Goal: Register for event/course

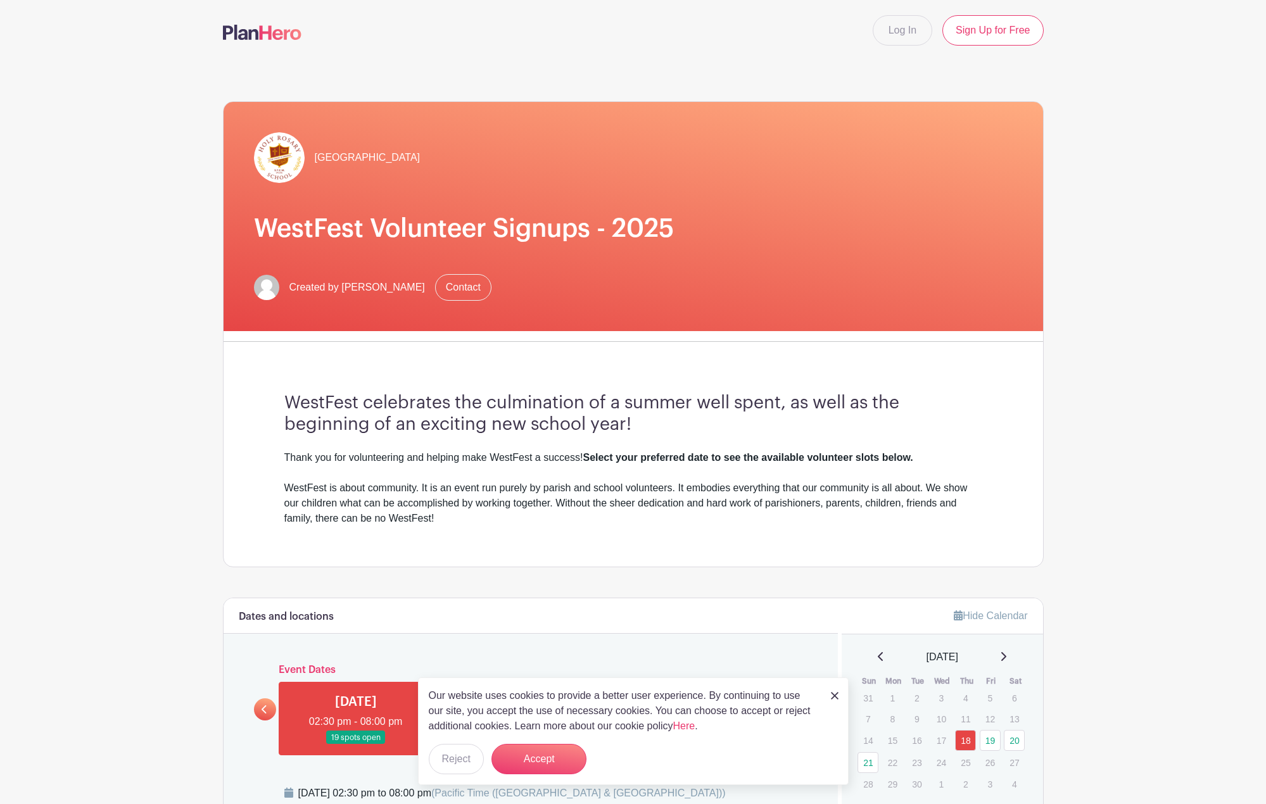
click at [165, 15] on nav "Log In Sign Up for Free" at bounding box center [633, 30] width 1266 height 61
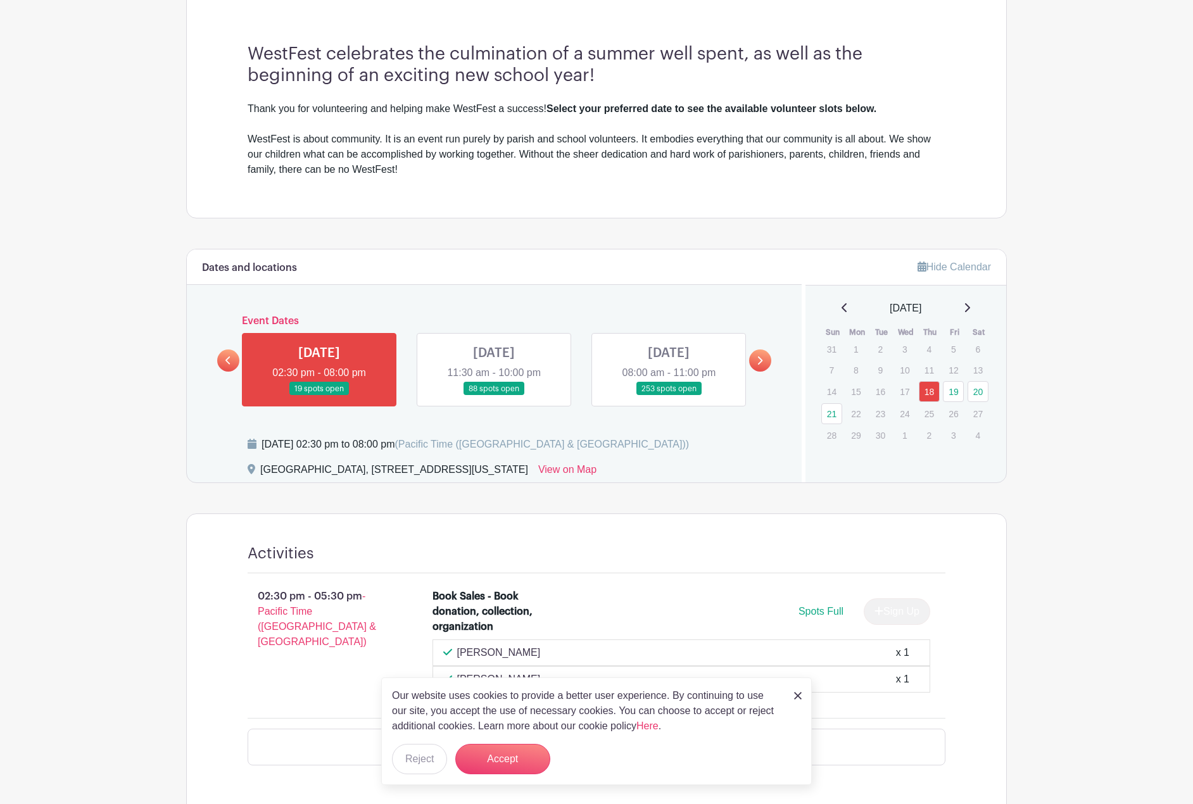
scroll to position [380, 0]
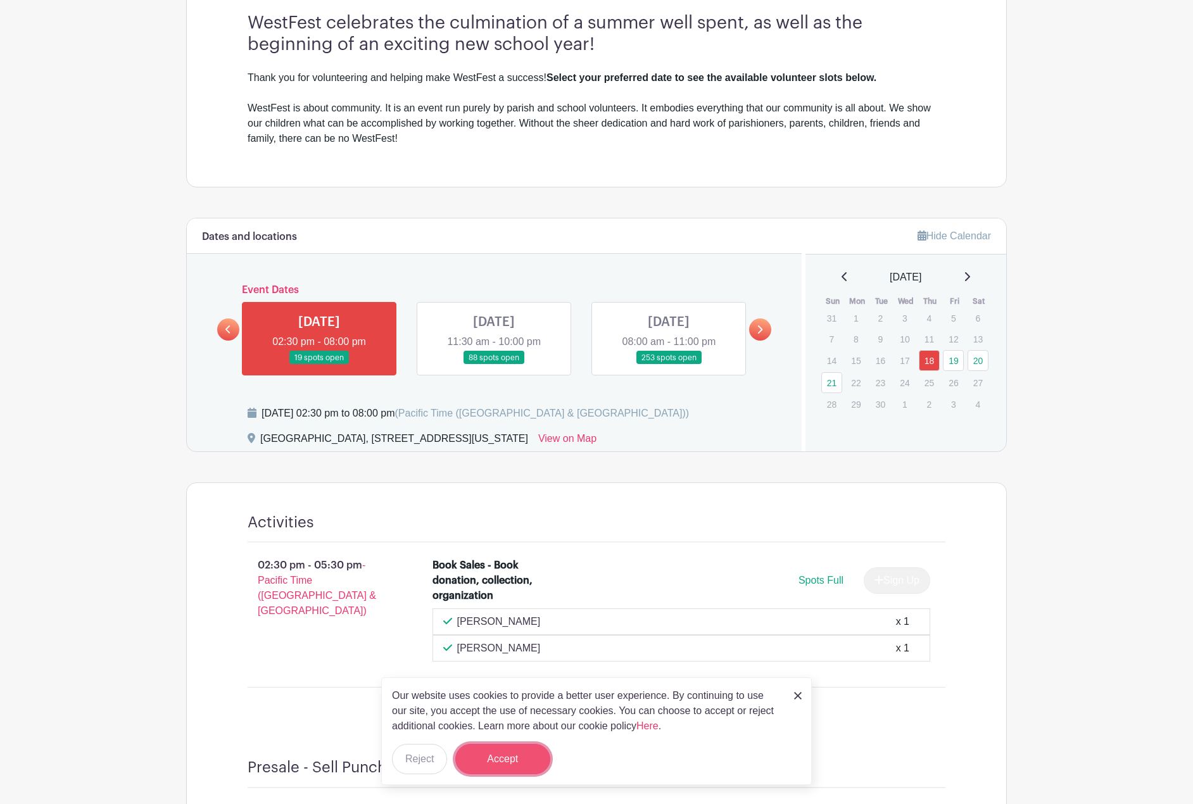
click at [518, 762] on button "Accept" at bounding box center [502, 759] width 95 height 30
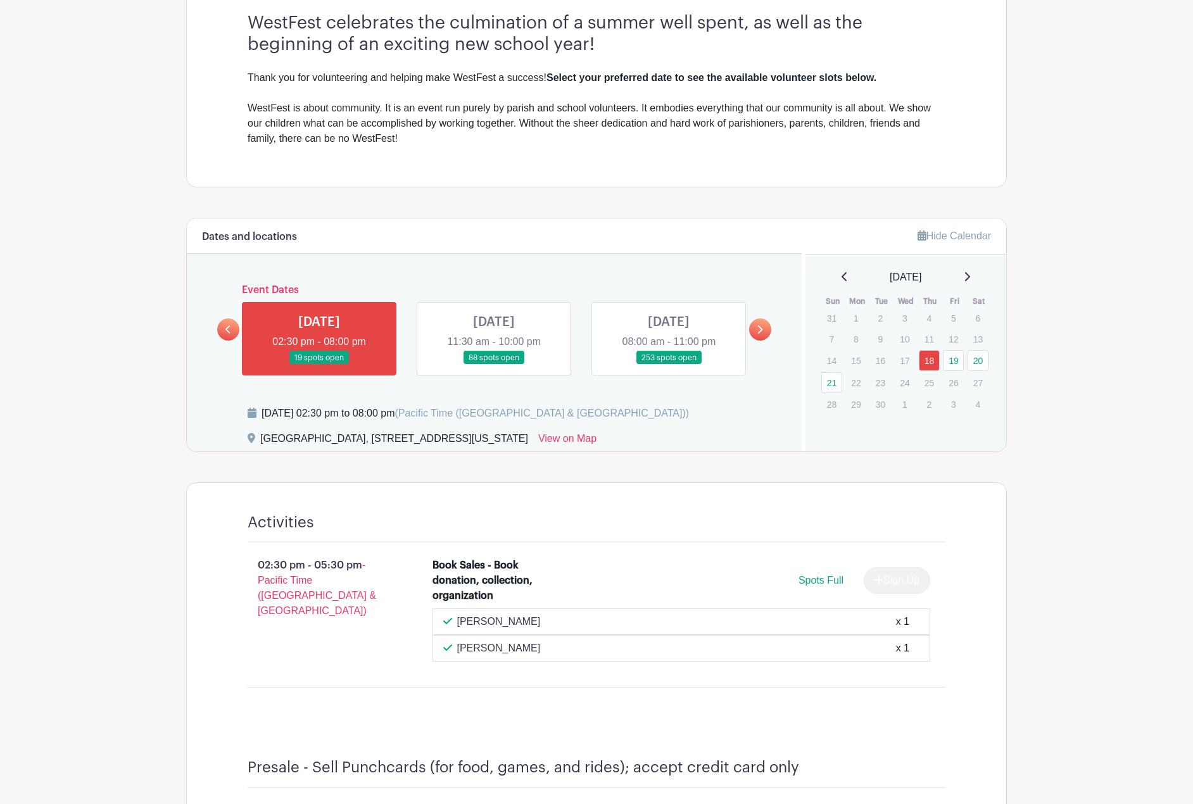
click at [669, 365] on link at bounding box center [669, 365] width 0 height 0
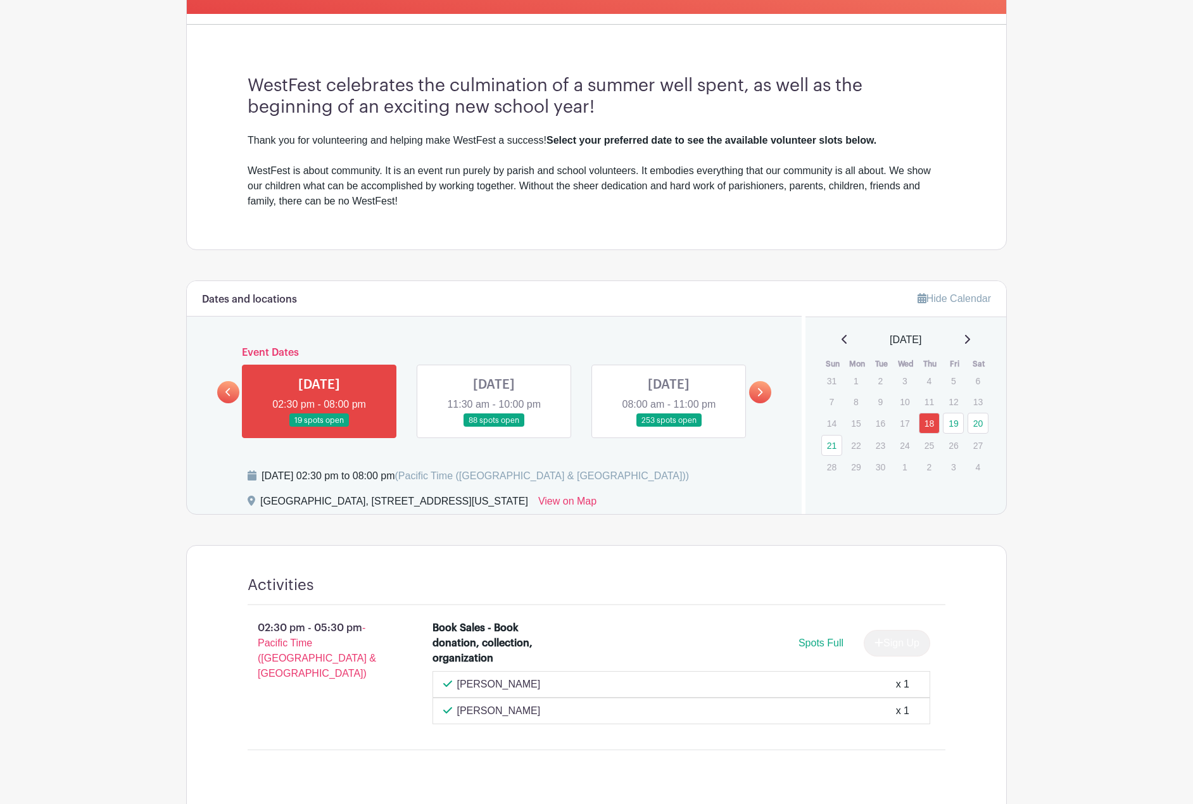
scroll to position [317, 0]
click at [669, 428] on link at bounding box center [669, 428] width 0 height 0
click at [494, 428] on link at bounding box center [494, 428] width 0 height 0
click at [669, 428] on link at bounding box center [669, 428] width 0 height 0
click at [976, 423] on link "20" at bounding box center [978, 424] width 21 height 21
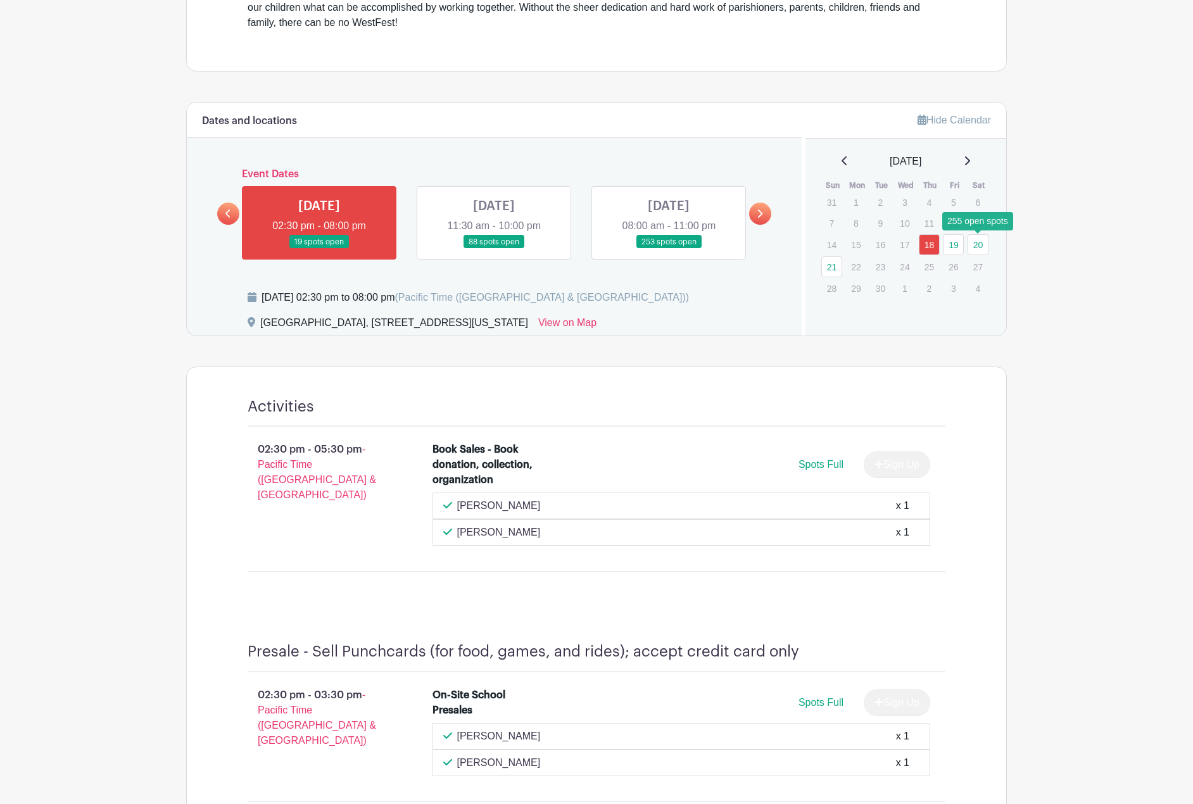
scroll to position [507, 0]
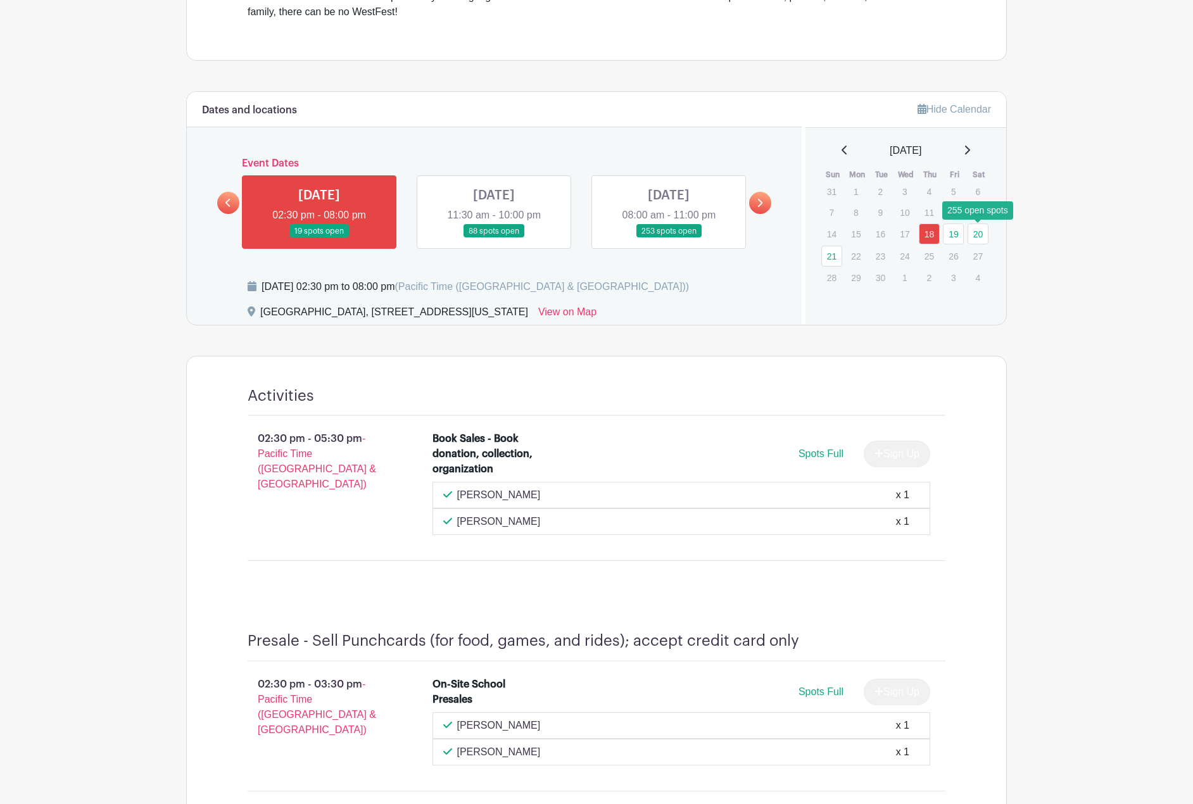
click at [756, 205] on link at bounding box center [760, 203] width 22 height 22
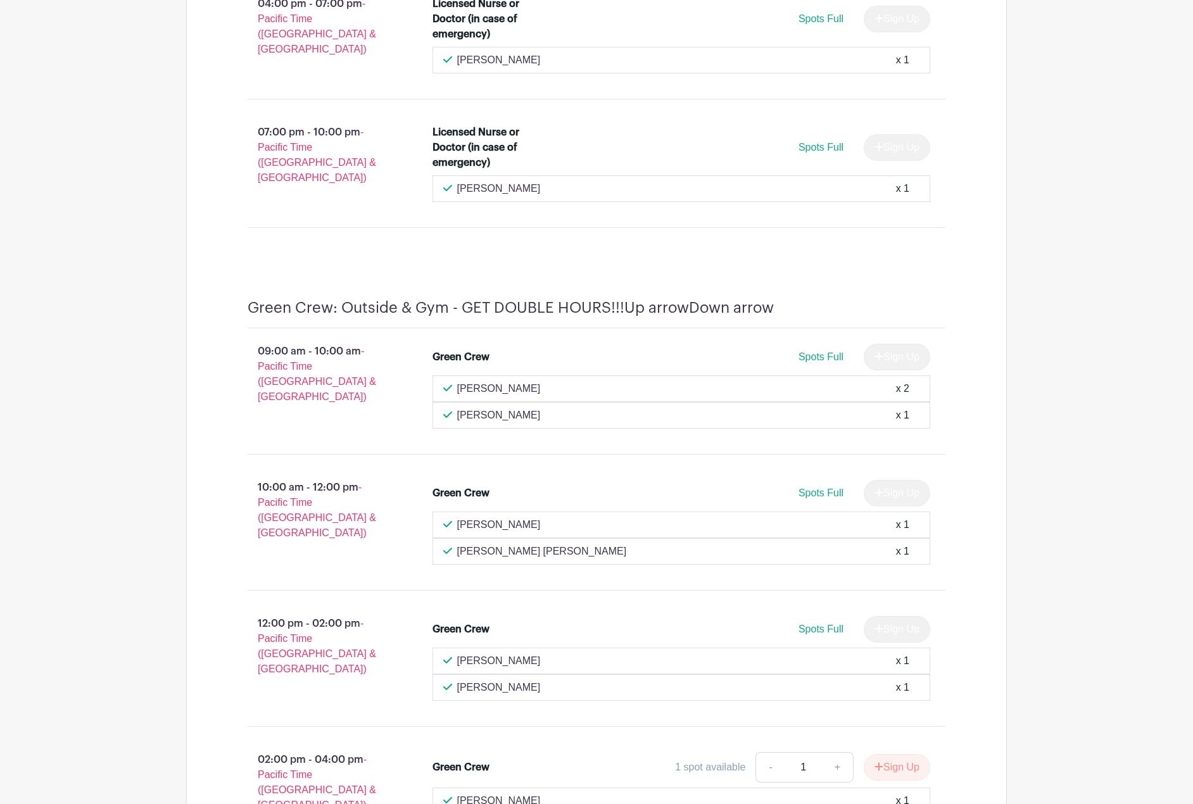
scroll to position [14704, 0]
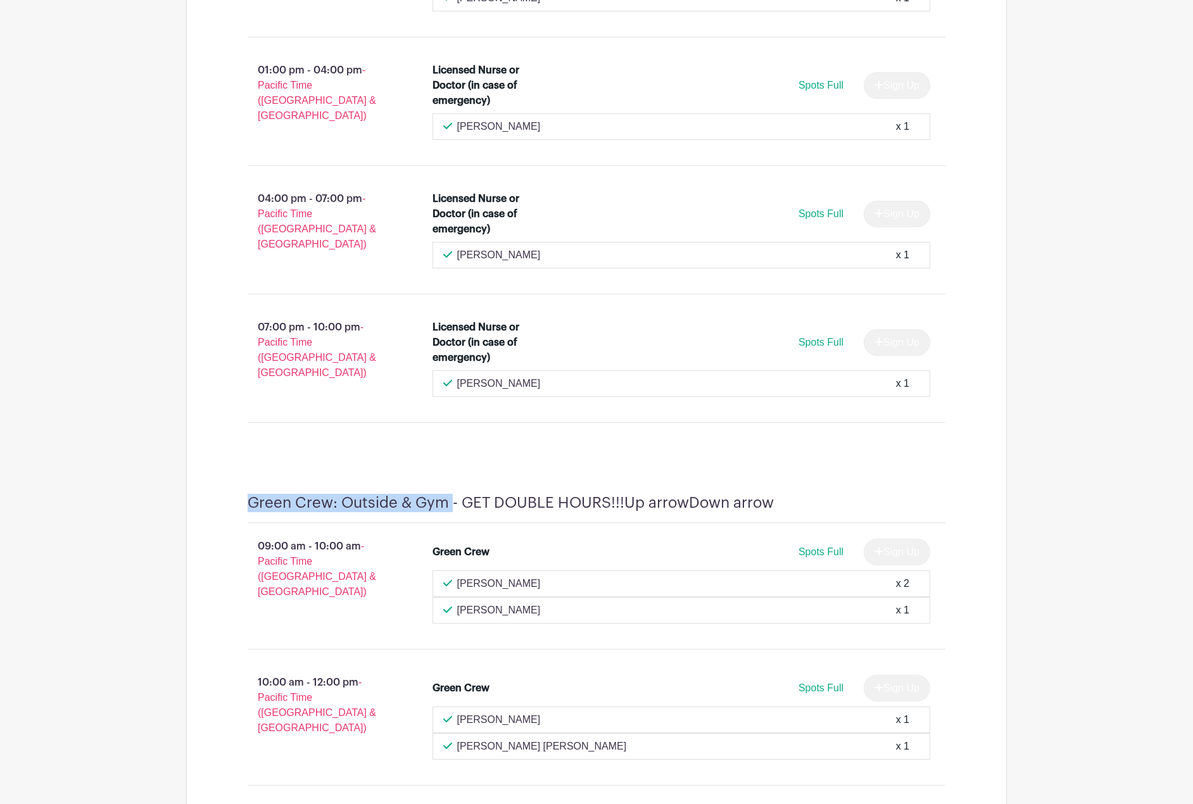
drag, startPoint x: 246, startPoint y: 267, endPoint x: 436, endPoint y: 274, distance: 190.1
copy h4 "Green Crew: Outside & Gym"
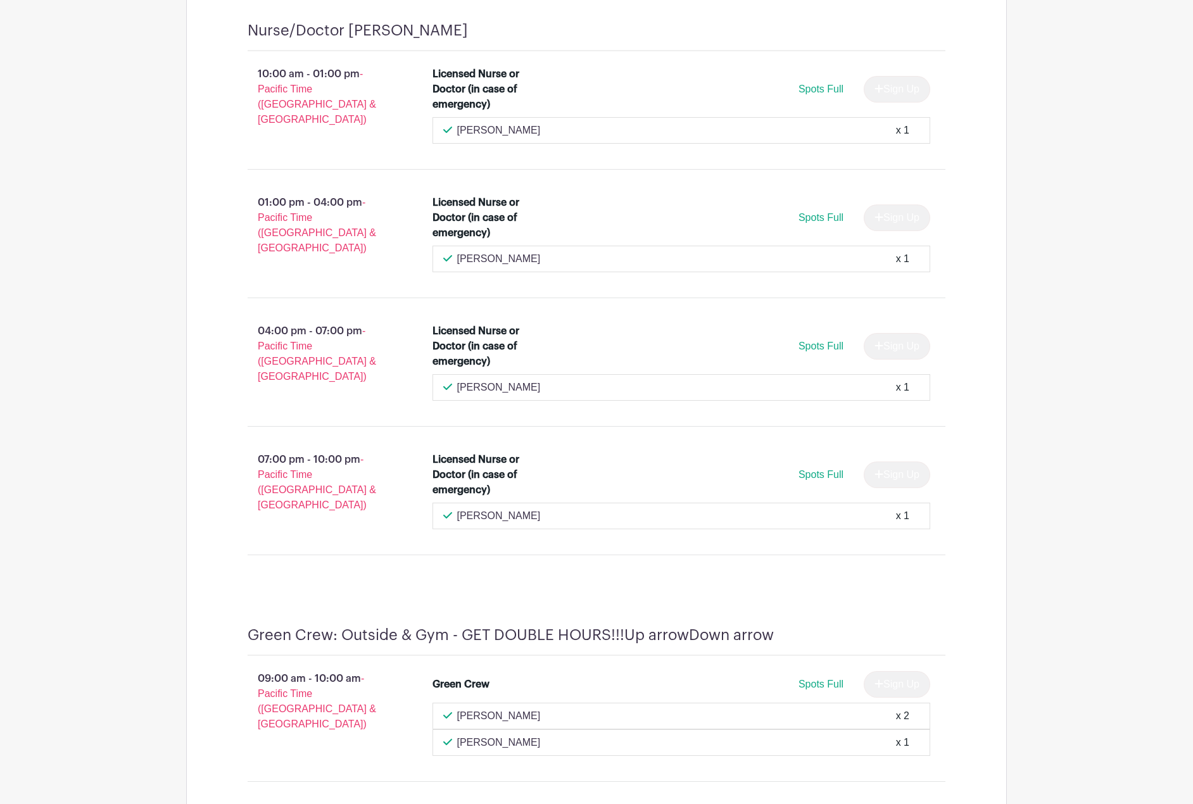
scroll to position [1274, 0]
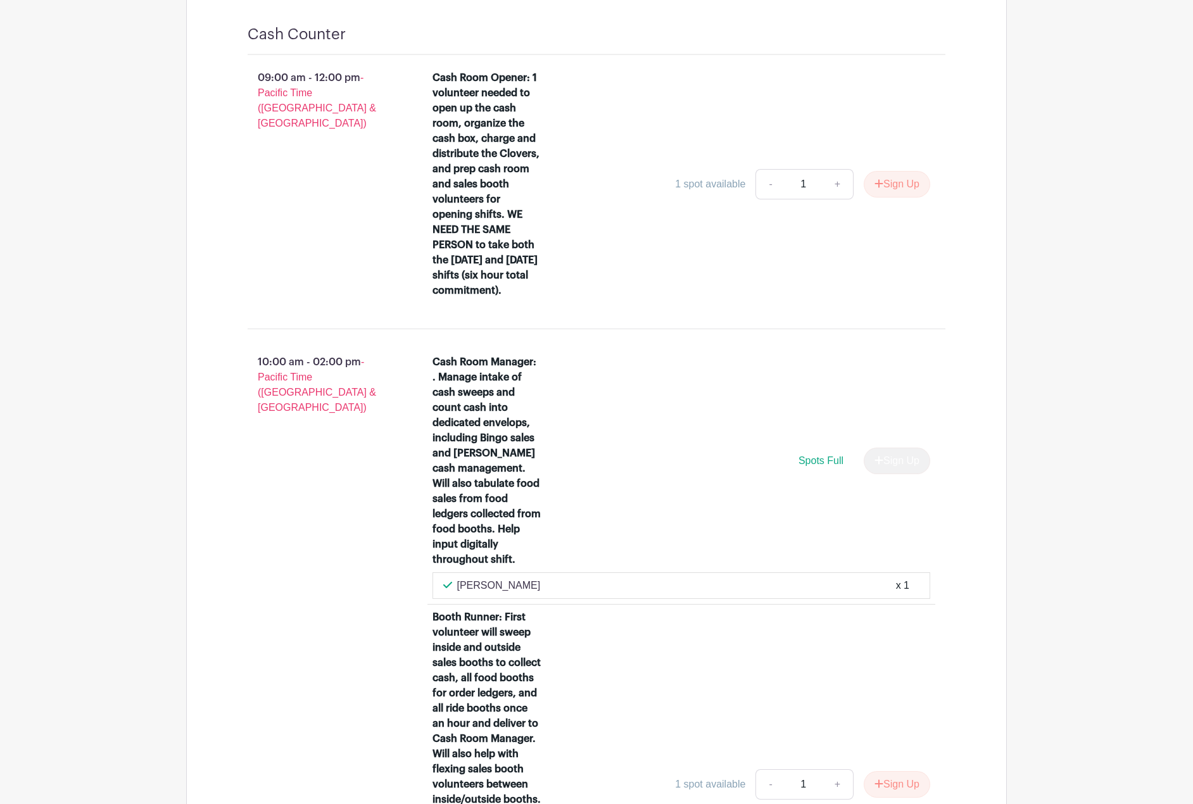
scroll to position [11620, 0]
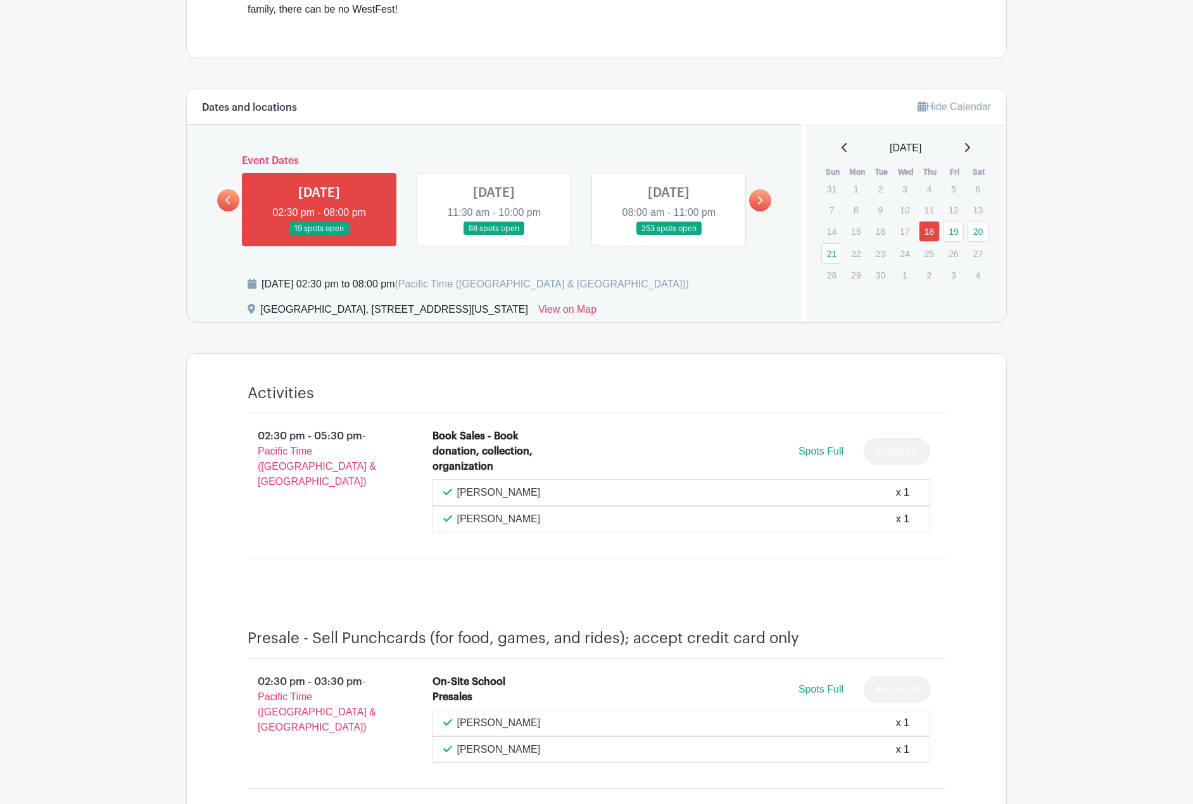
scroll to position [507, 0]
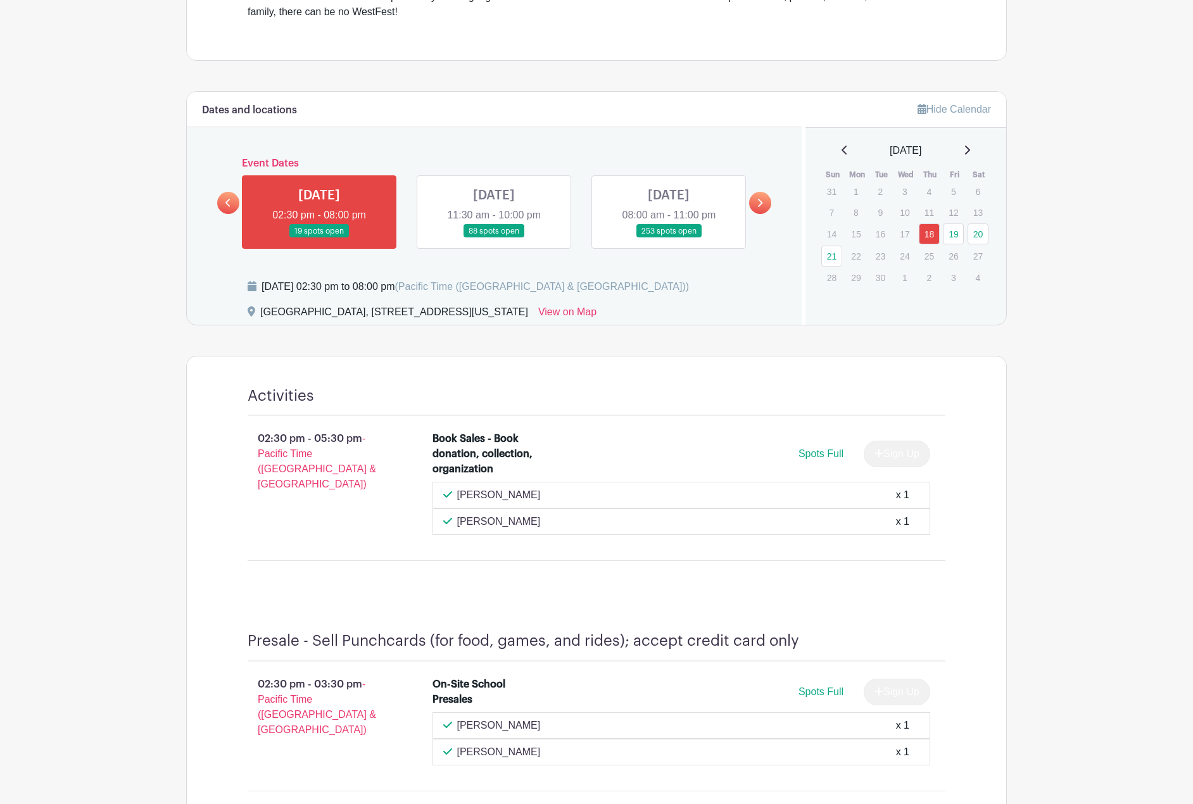
click at [760, 198] on link at bounding box center [760, 203] width 22 height 22
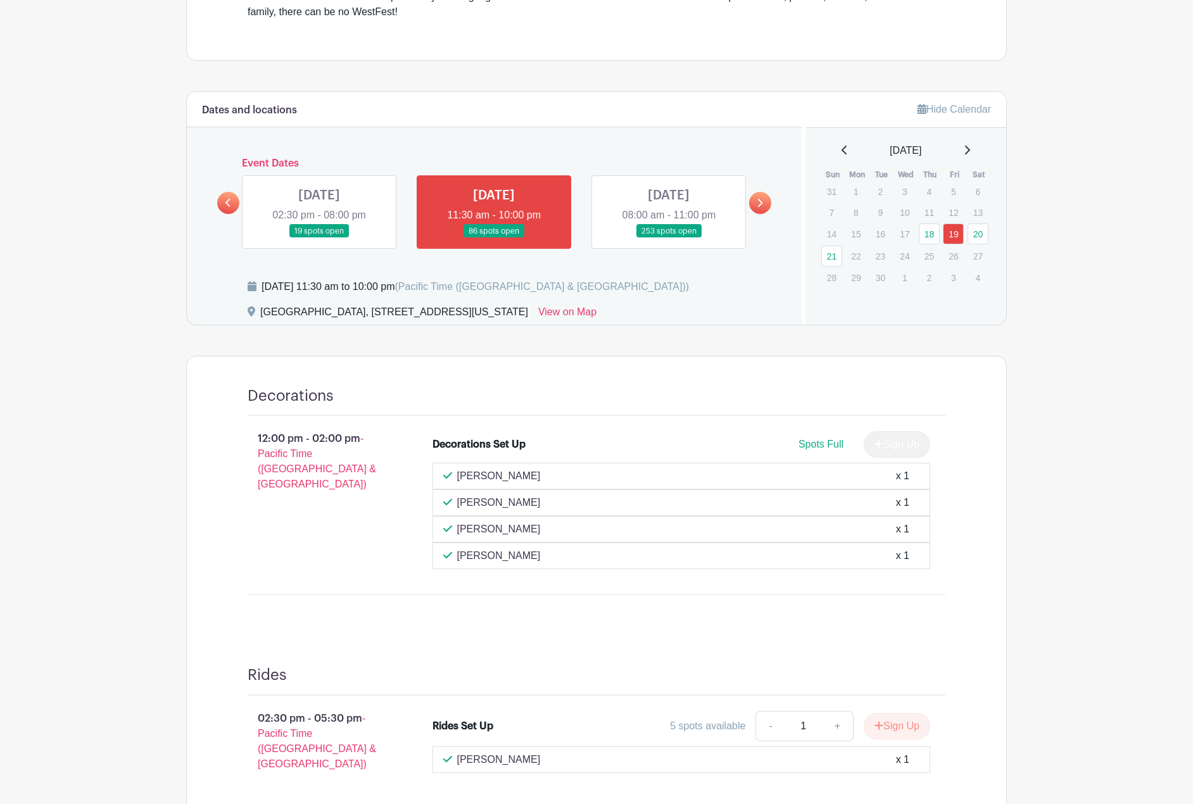
click at [756, 196] on link at bounding box center [760, 203] width 22 height 22
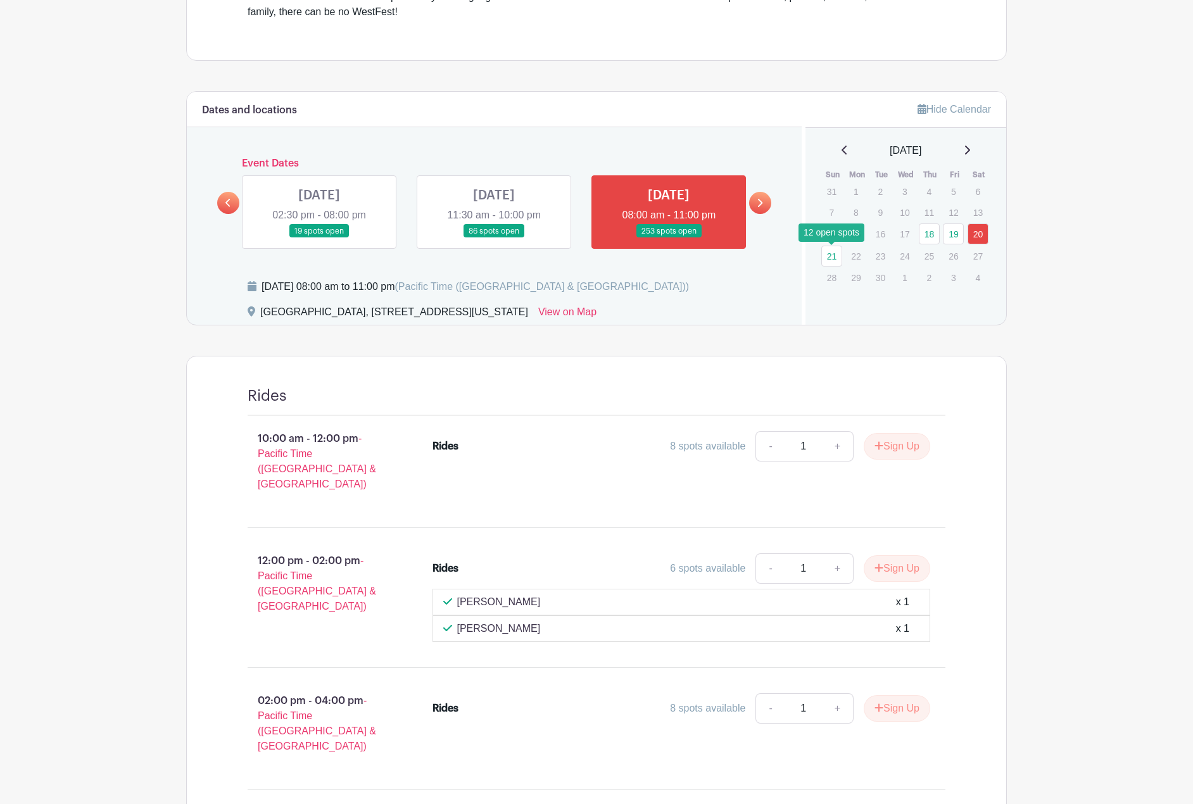
click at [823, 253] on link "21" at bounding box center [831, 256] width 21 height 21
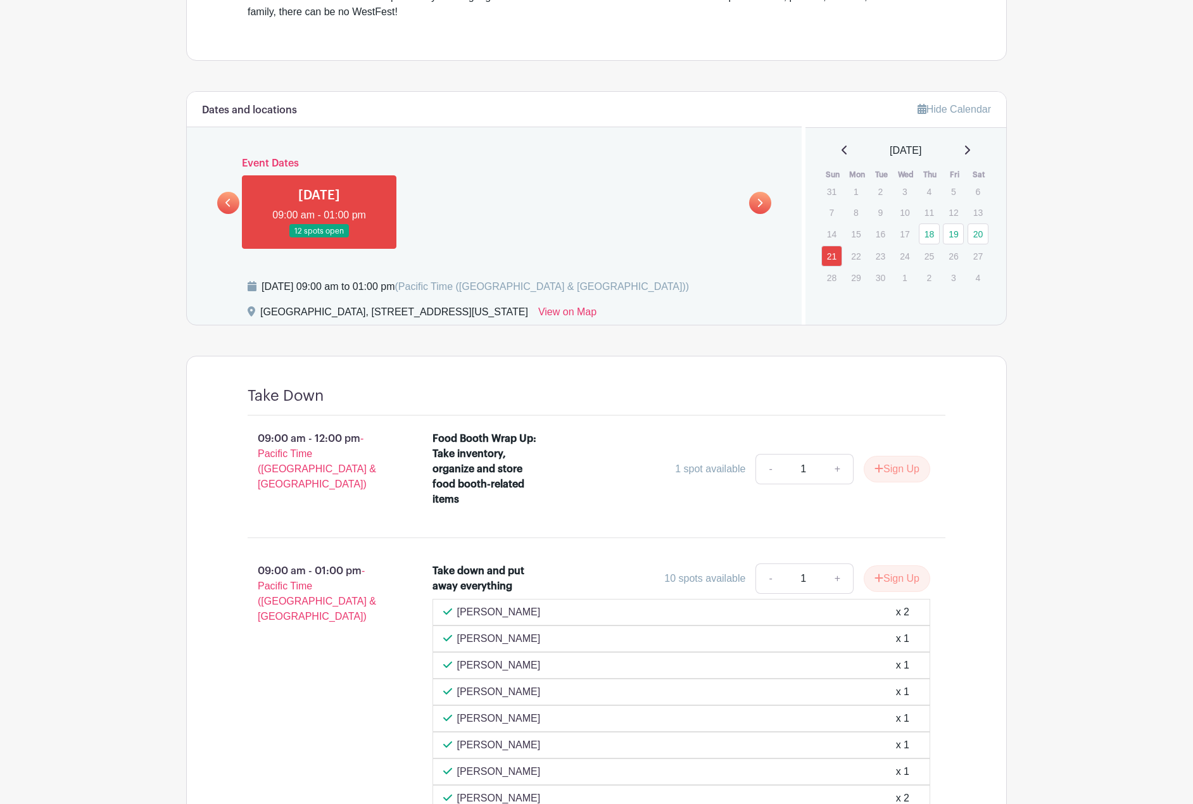
click at [1056, 355] on main "Log In Sign Up for Free [GEOGRAPHIC_DATA] WestFest Volunteer Signups - 2025 Cre…" at bounding box center [596, 554] width 1193 height 2122
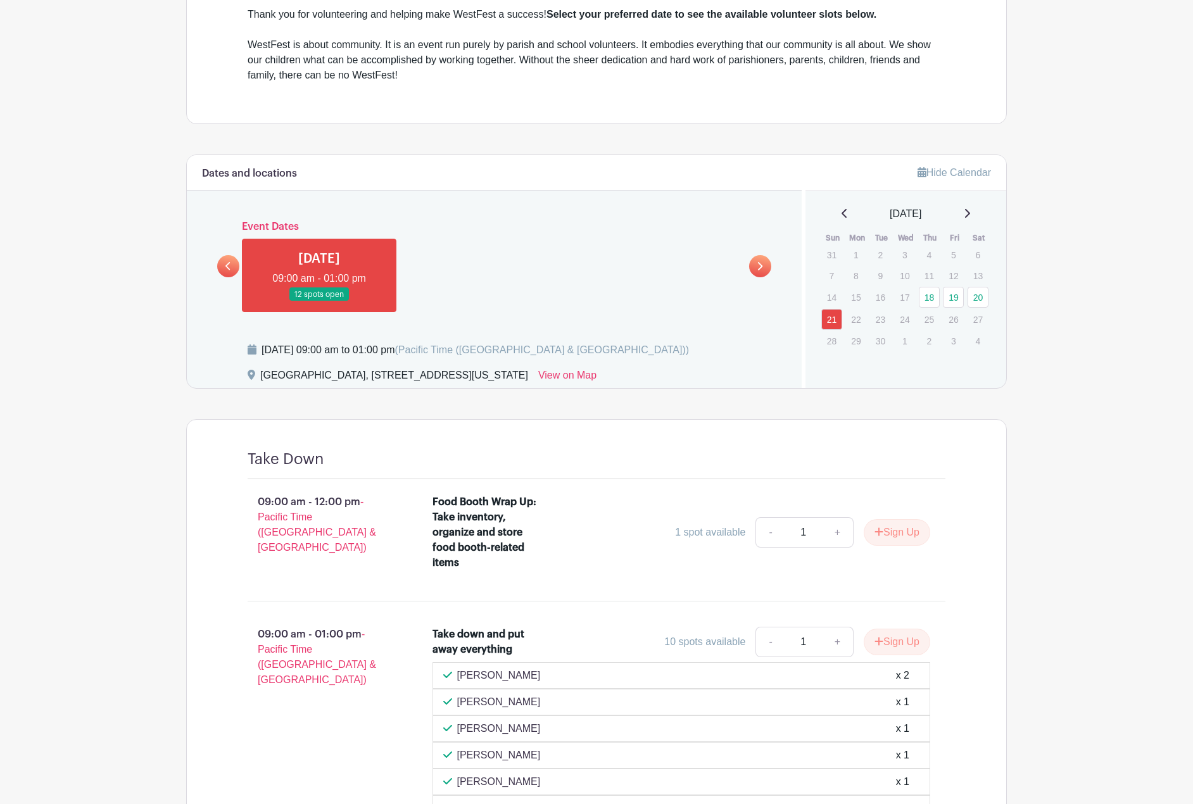
click at [1084, 77] on main "Log In Sign Up for Free [GEOGRAPHIC_DATA] WestFest Volunteer Signups - 2025 Cre…" at bounding box center [596, 618] width 1193 height 2122
click at [1117, 341] on main "Log In Sign Up for Free [GEOGRAPHIC_DATA] WestFest Volunteer Signups - 2025 Cre…" at bounding box center [596, 618] width 1193 height 2122
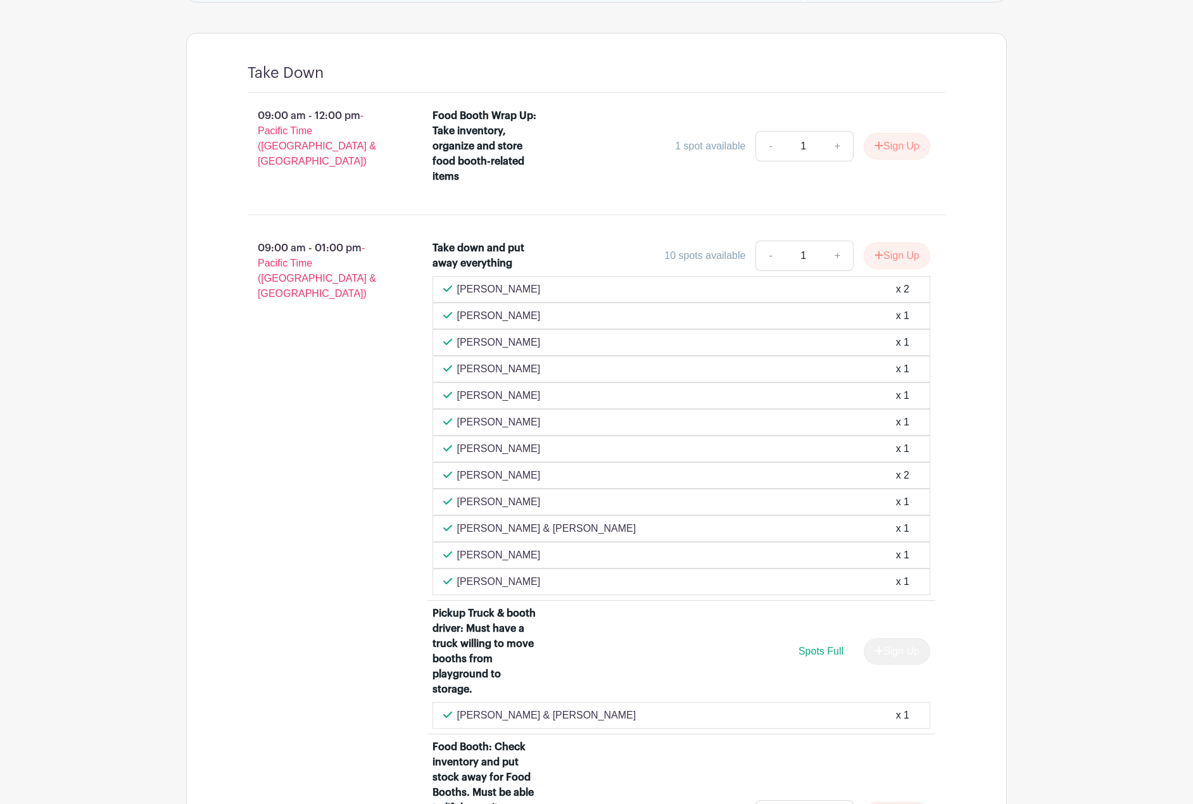
scroll to position [521, 0]
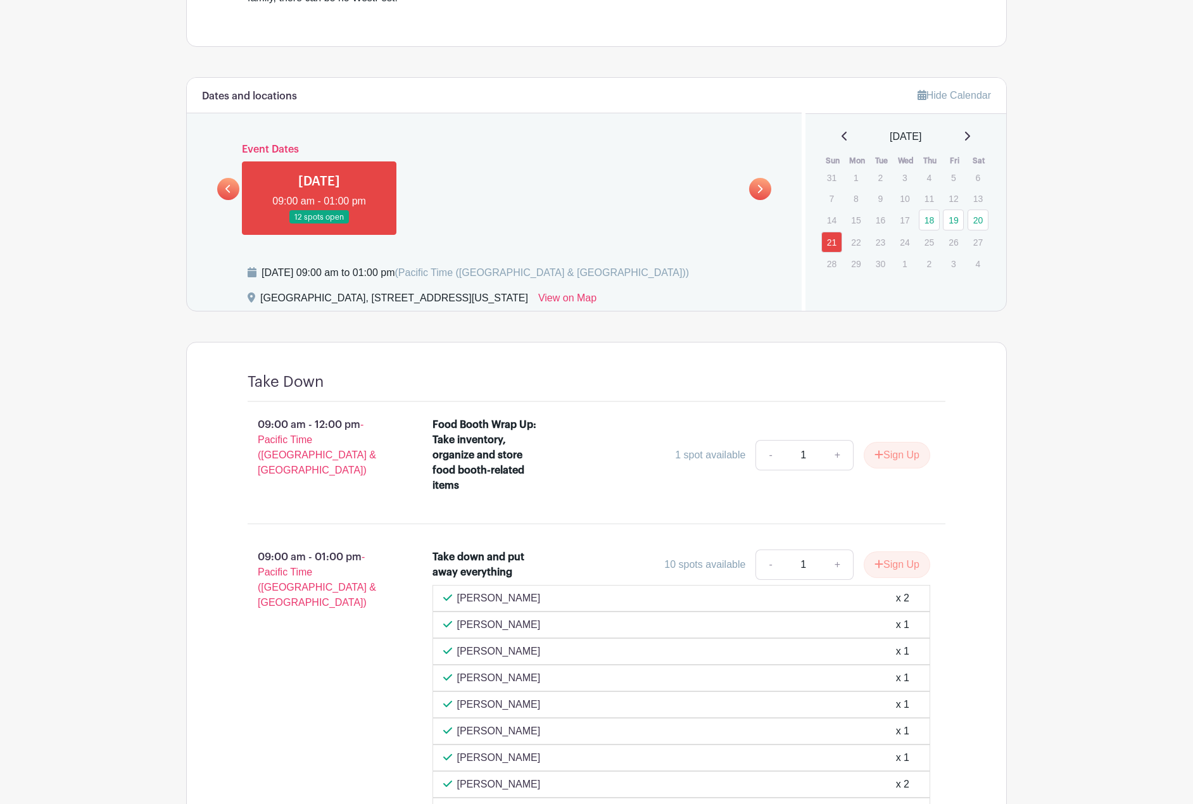
click at [1115, 520] on main "Log In Sign Up for Free [GEOGRAPHIC_DATA] WestFest Volunteer Signups - 2025 Cre…" at bounding box center [596, 521] width 1193 height 2085
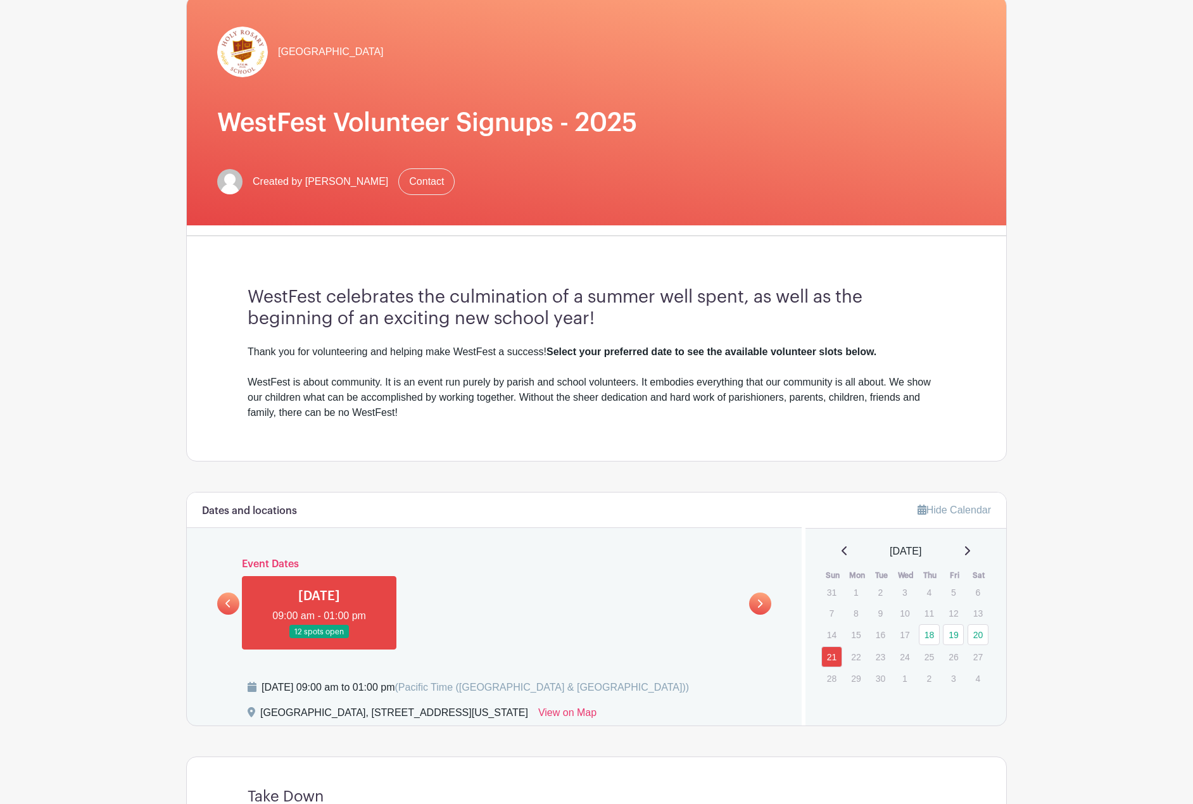
scroll to position [0, 0]
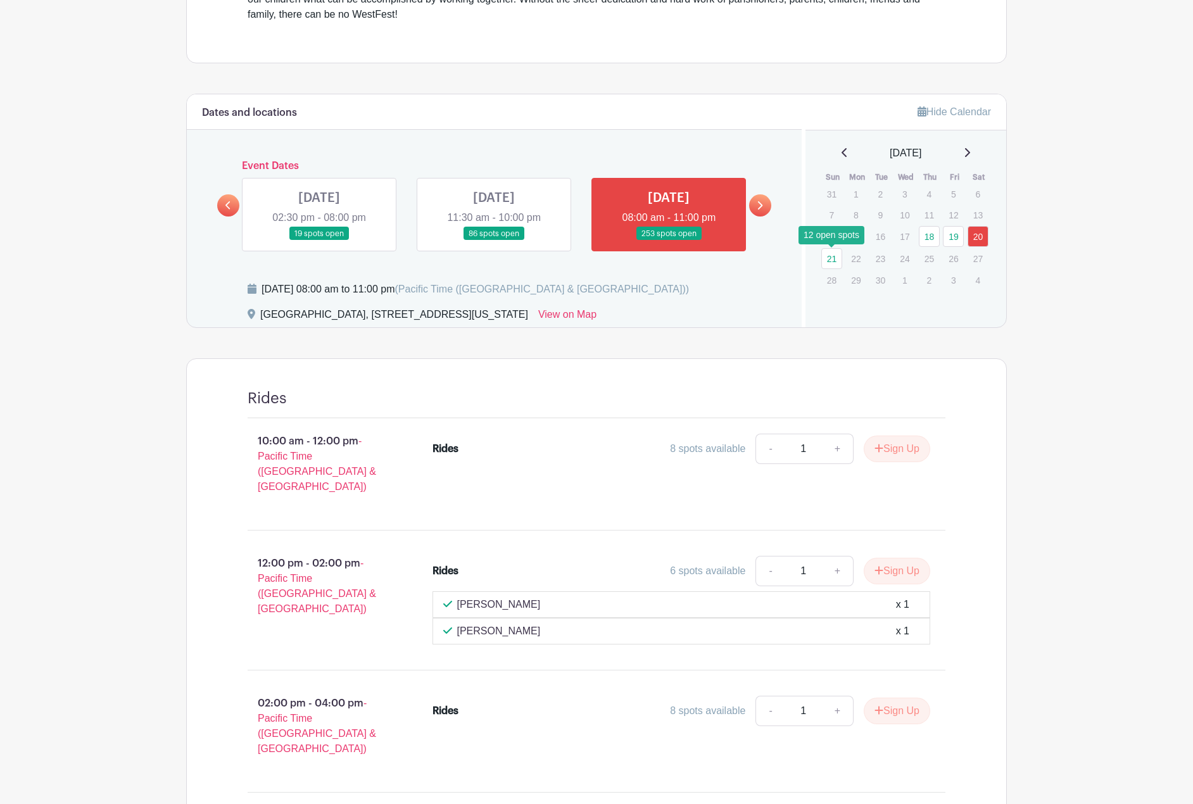
scroll to position [507, 0]
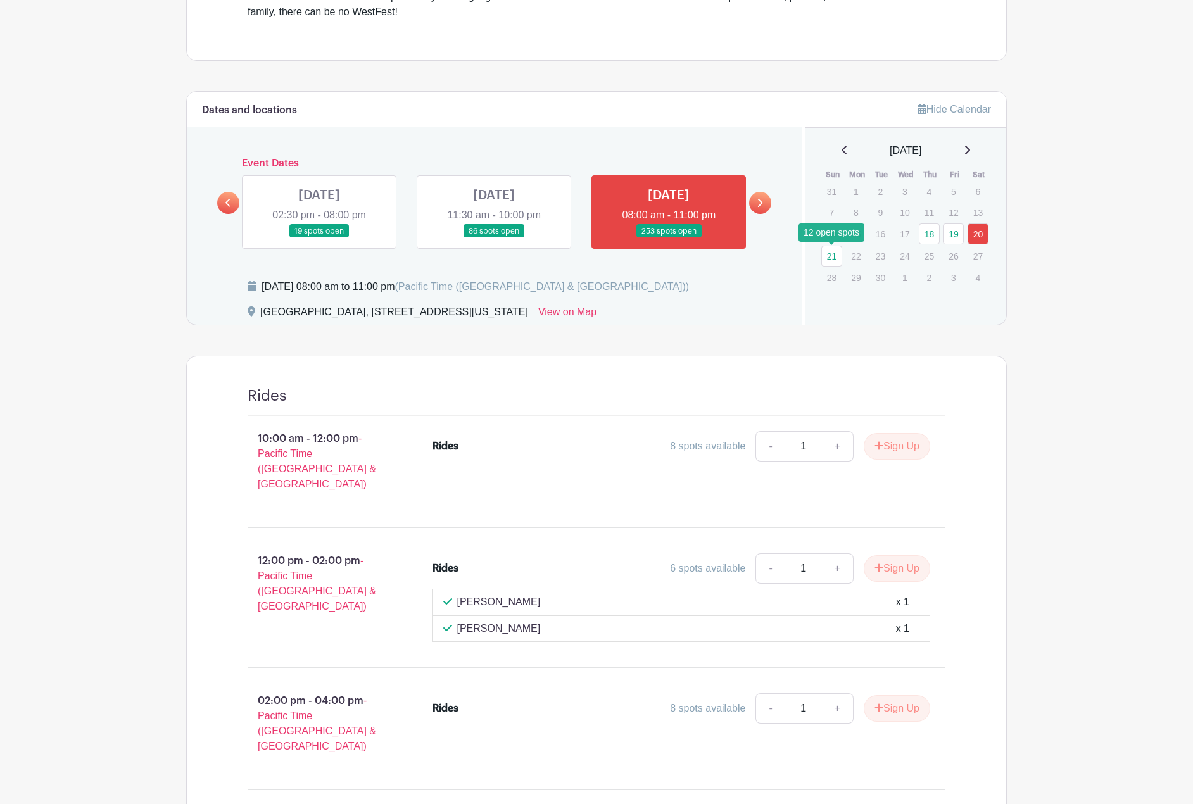
click at [494, 238] on link at bounding box center [494, 238] width 0 height 0
click at [959, 231] on link "19" at bounding box center [953, 234] width 21 height 21
click at [954, 233] on link "19" at bounding box center [953, 234] width 21 height 21
click at [237, 205] on link at bounding box center [228, 203] width 22 height 22
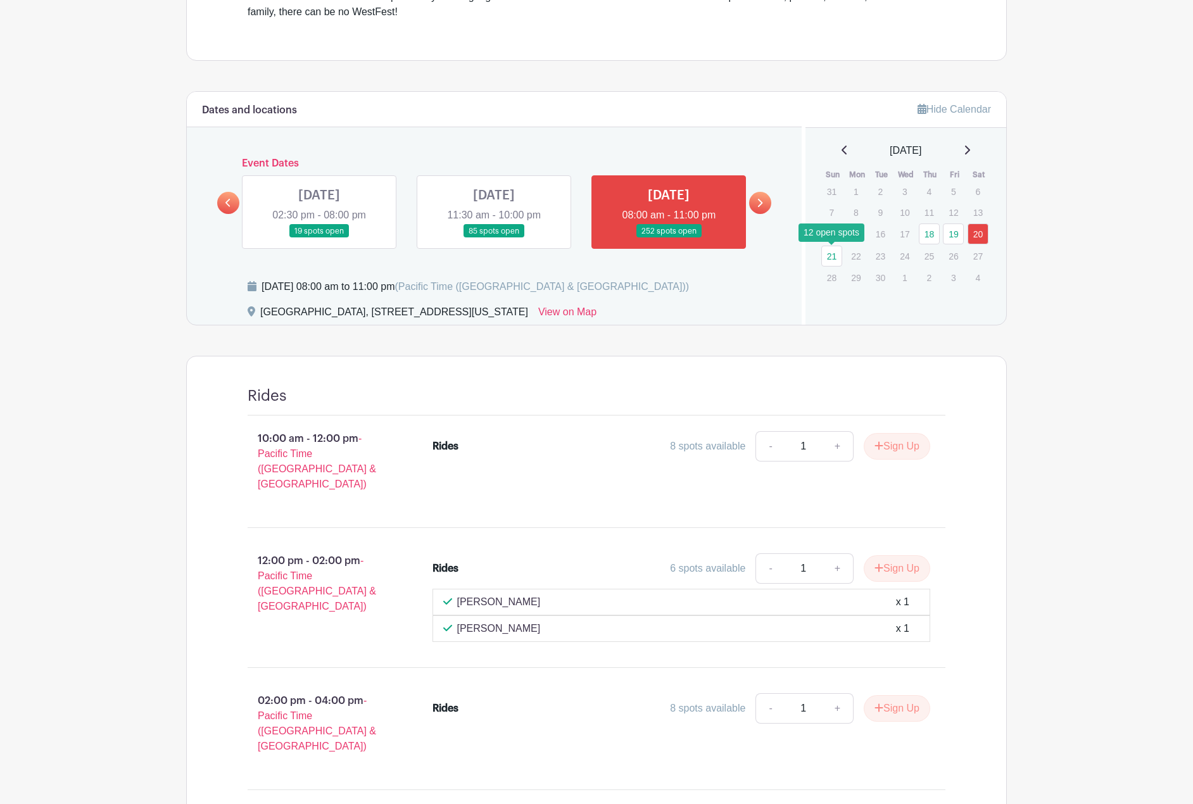
click at [225, 206] on icon at bounding box center [228, 202] width 6 height 9
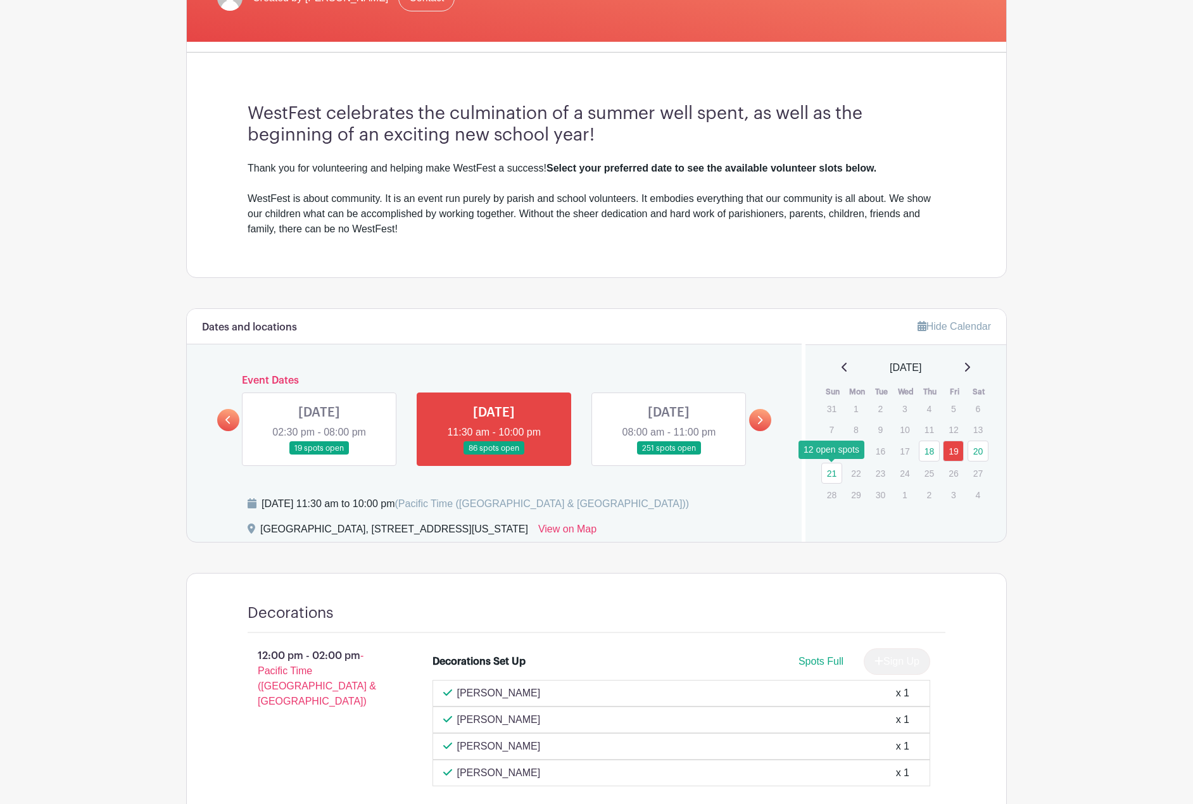
scroll to position [380, 0]
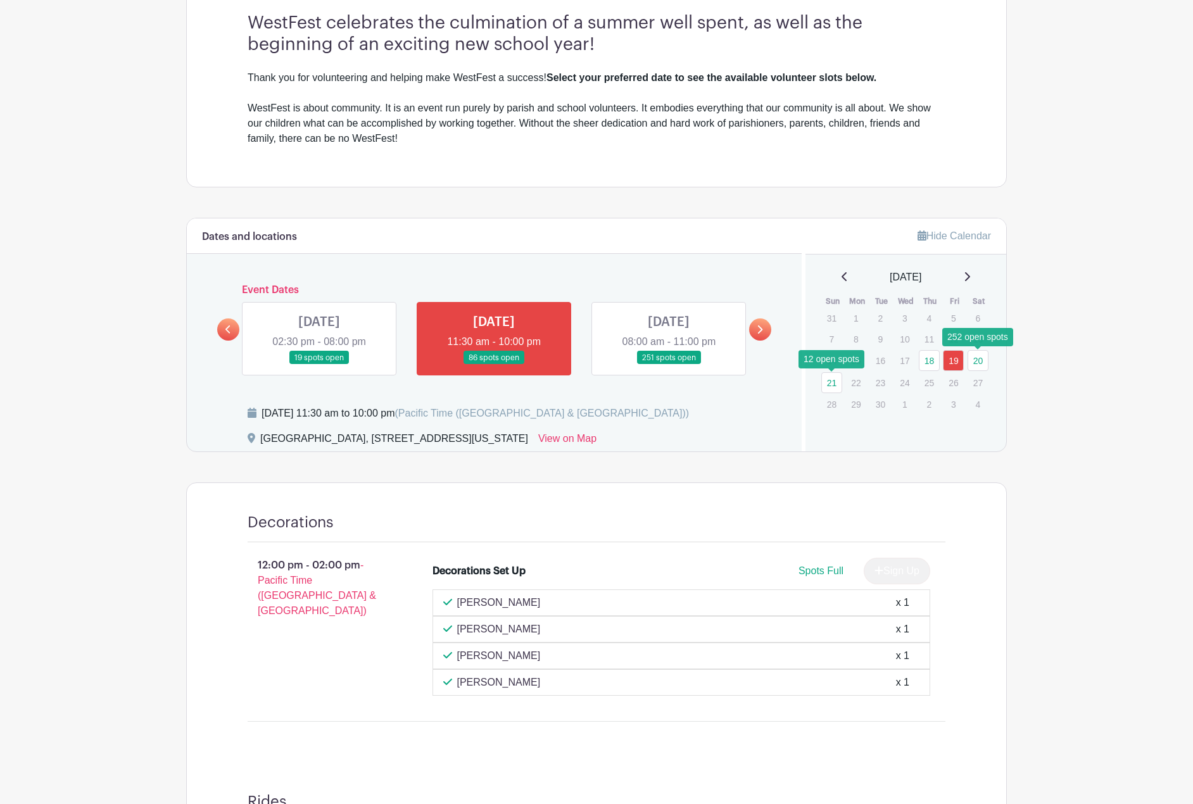
click at [975, 358] on link "20" at bounding box center [978, 360] width 21 height 21
click at [669, 365] on link at bounding box center [669, 365] width 0 height 0
click at [767, 331] on link at bounding box center [760, 330] width 22 height 22
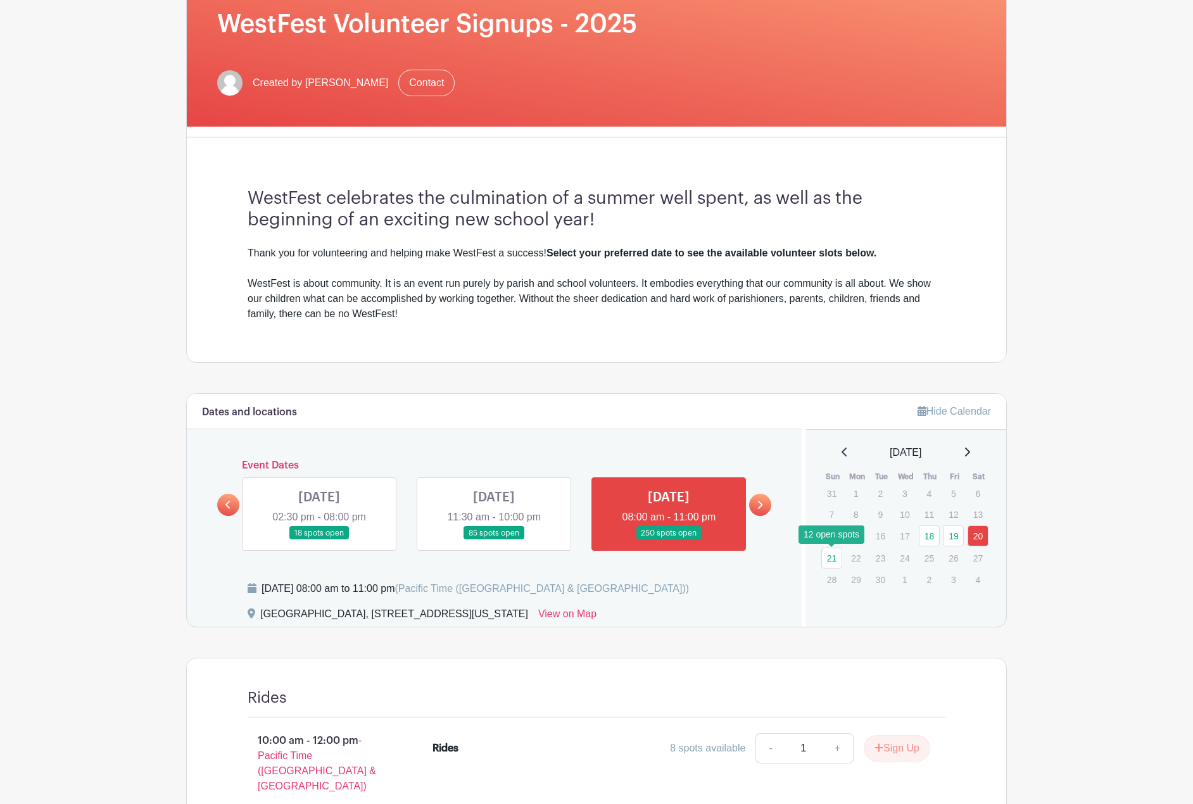
scroll to position [317, 0]
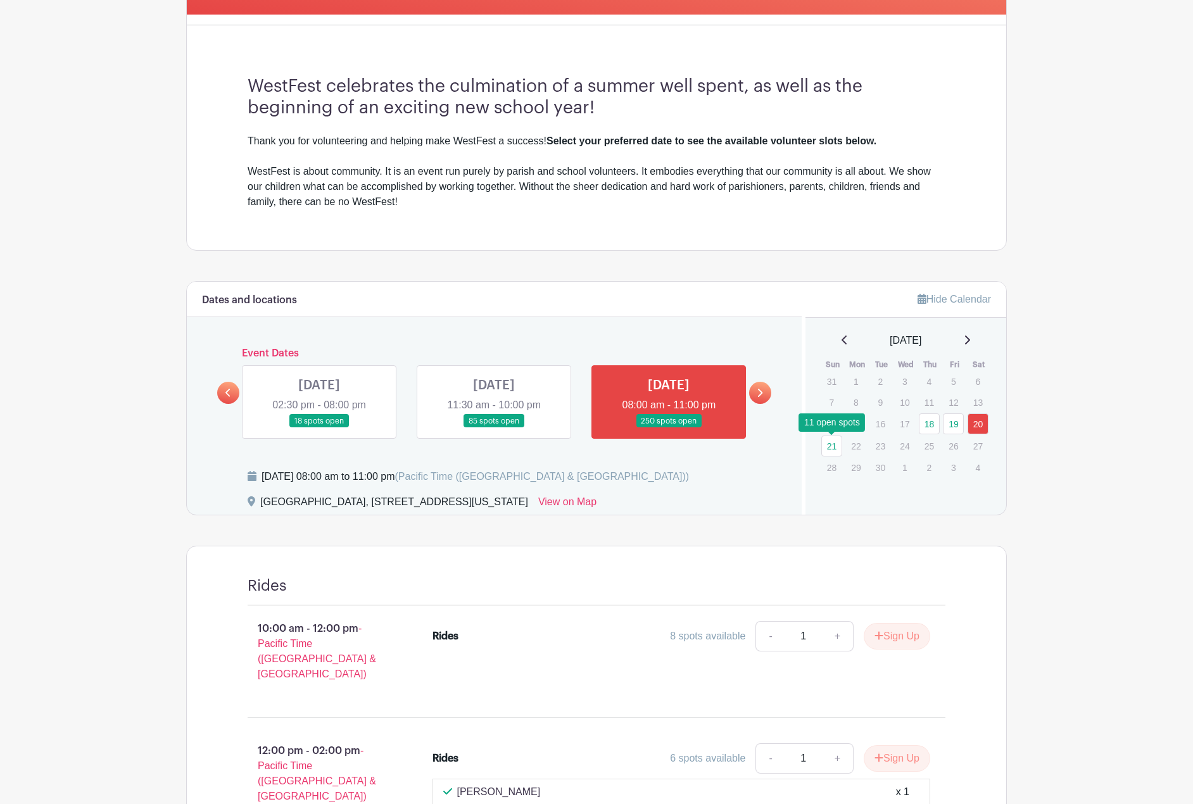
click at [832, 443] on link "21" at bounding box center [831, 446] width 21 height 21
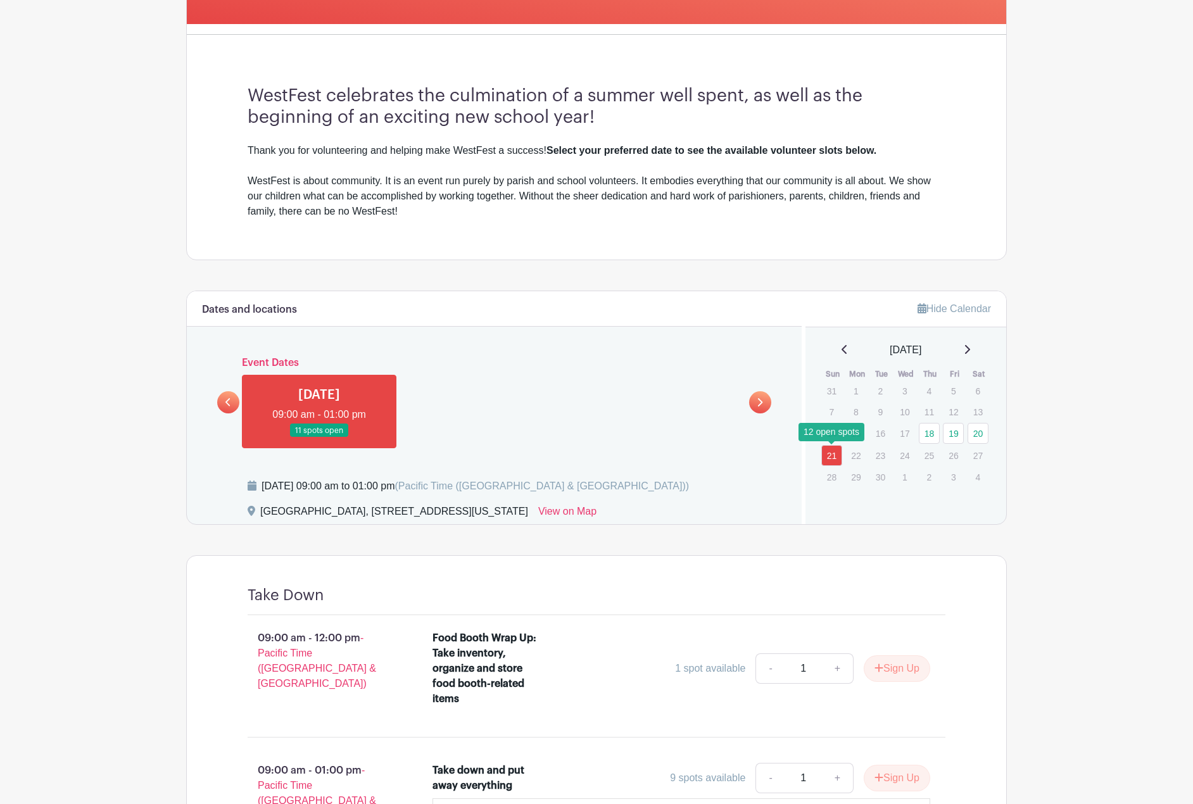
scroll to position [63, 0]
